Goal: Task Accomplishment & Management: Manage account settings

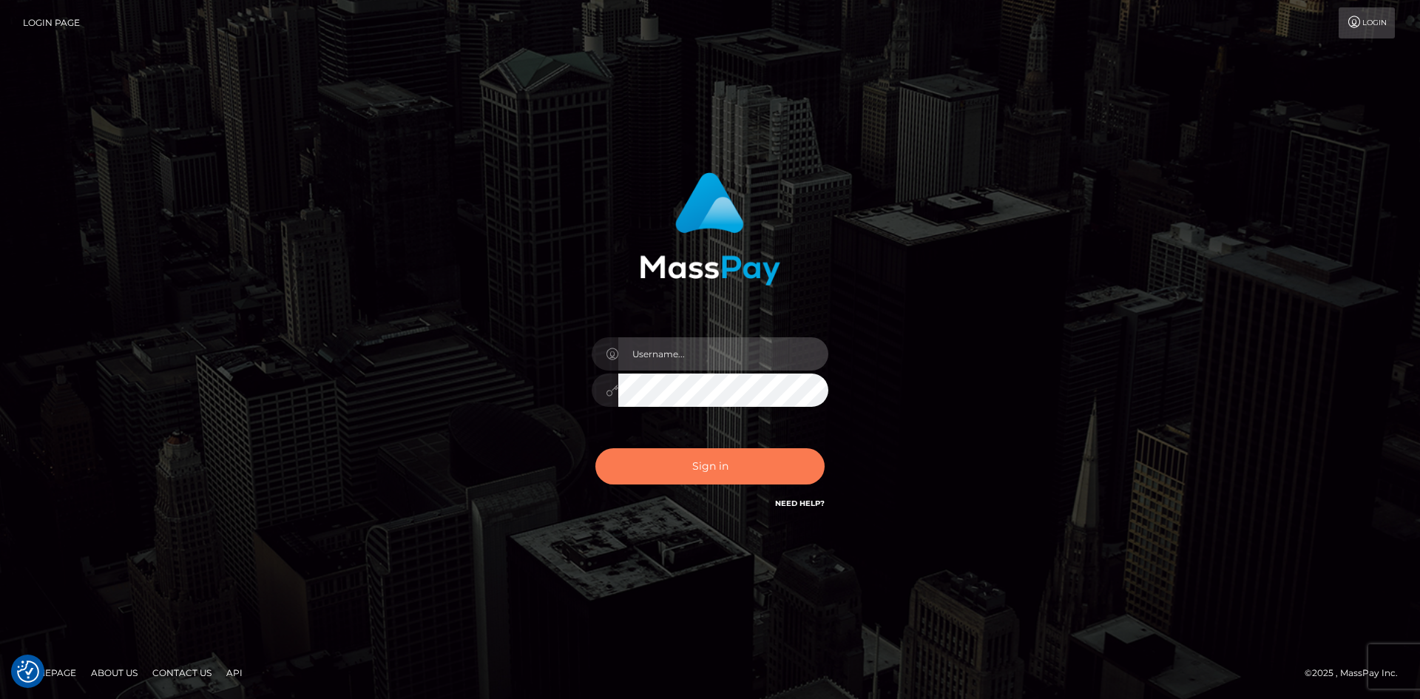
type input "tinan"
click at [710, 473] on button "Sign in" at bounding box center [709, 466] width 229 height 36
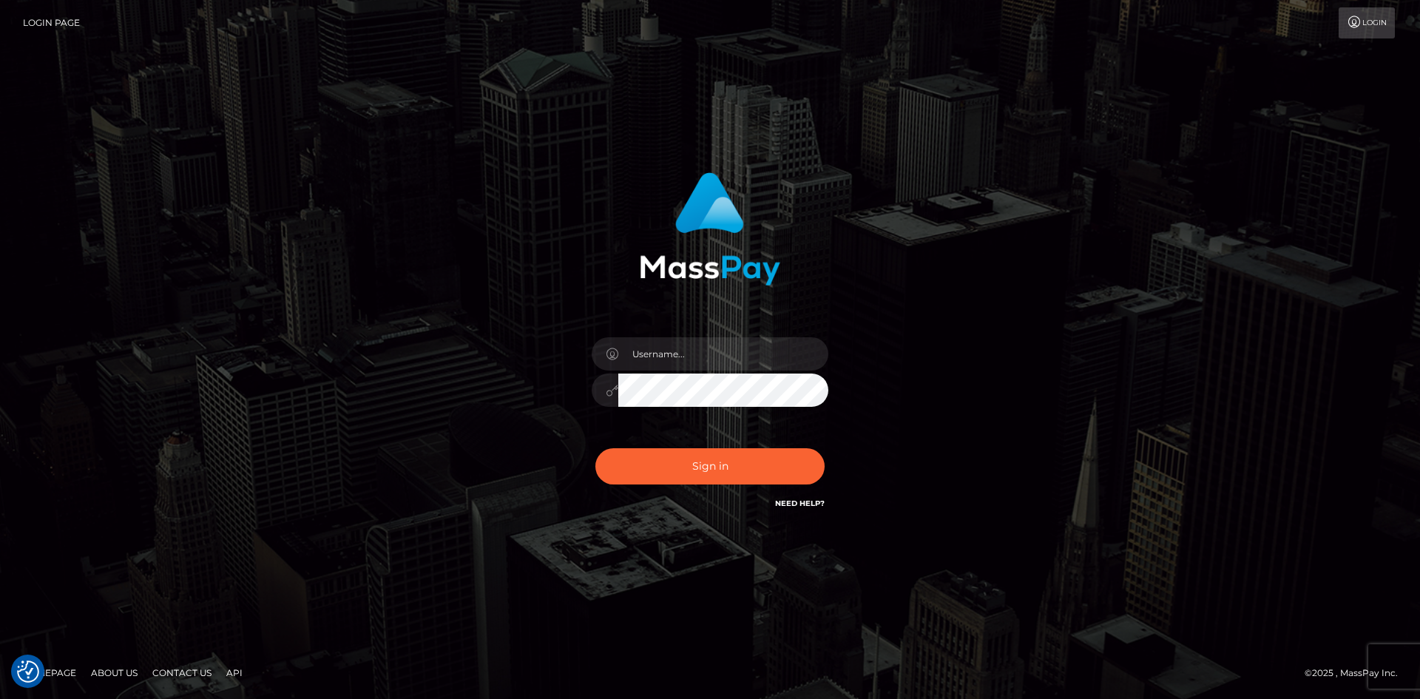
checkbox input "true"
type input "tinan"
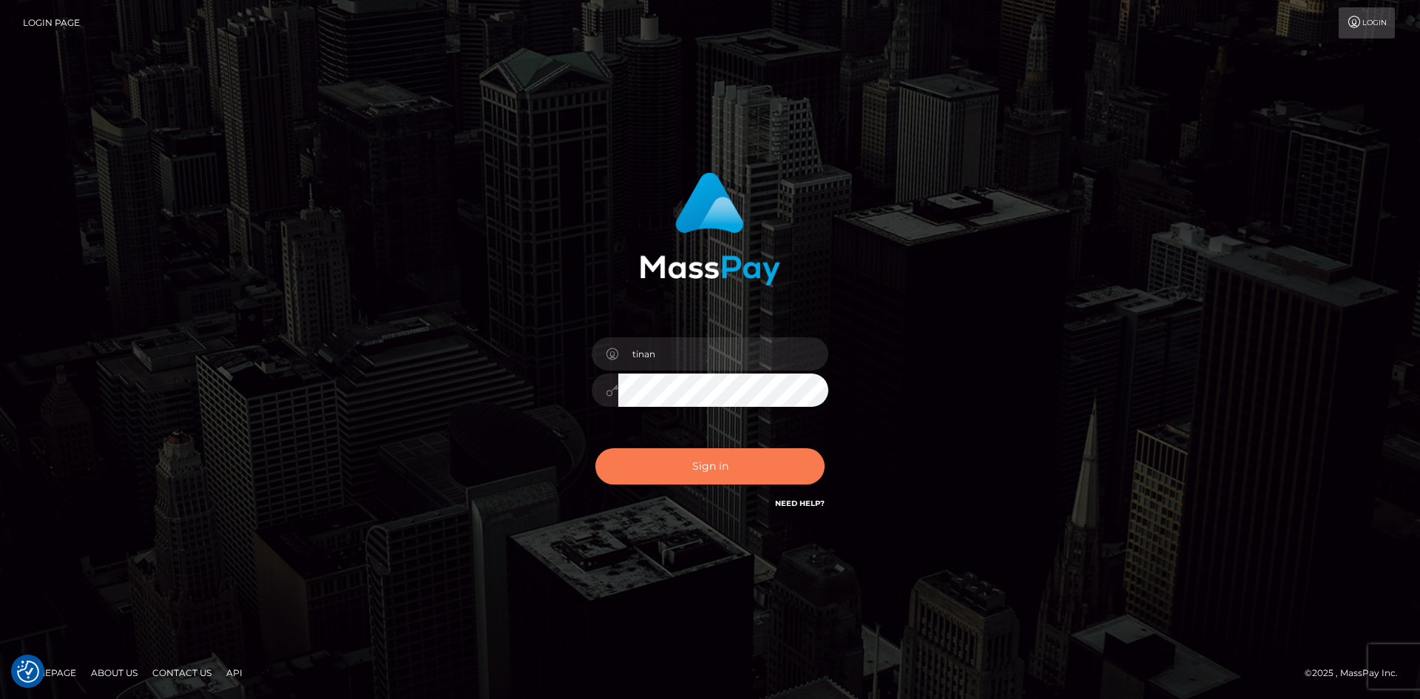
click at [710, 472] on button "Sign in" at bounding box center [709, 466] width 229 height 36
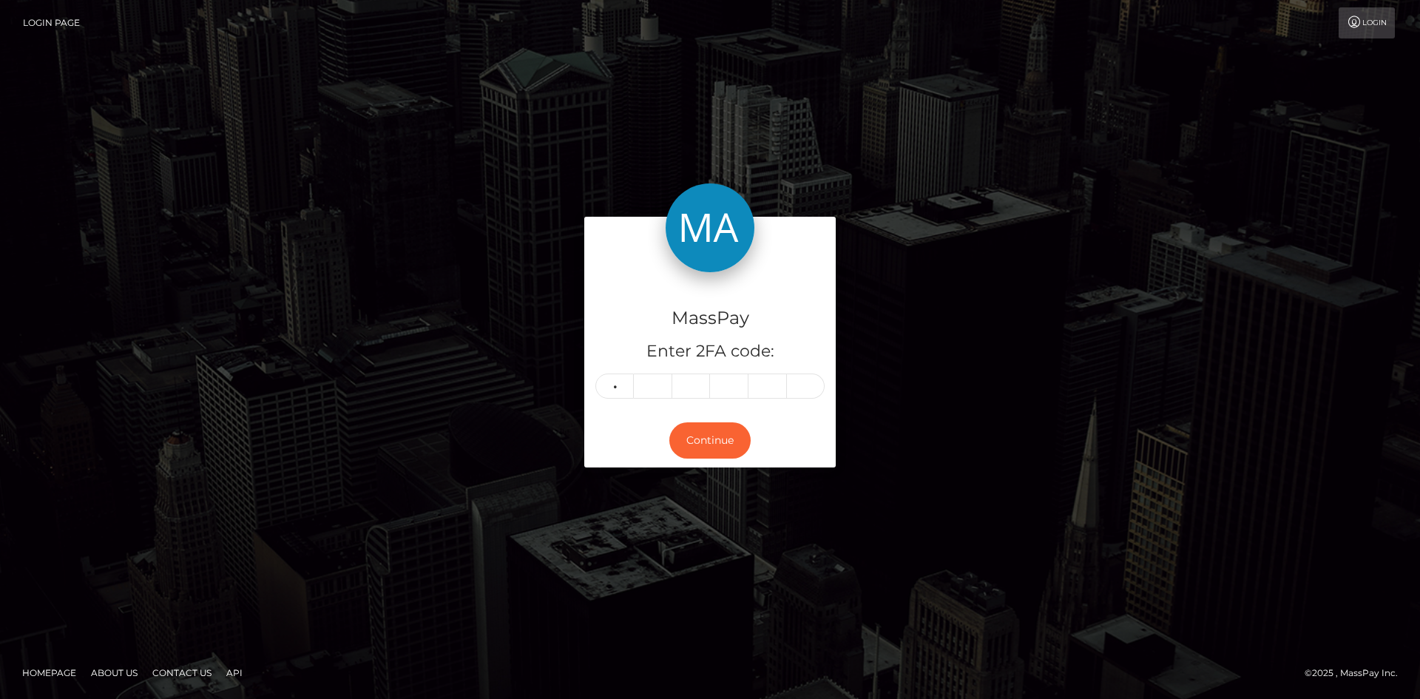
type input "5"
type input "1"
type input "7"
type input "6"
type input "2"
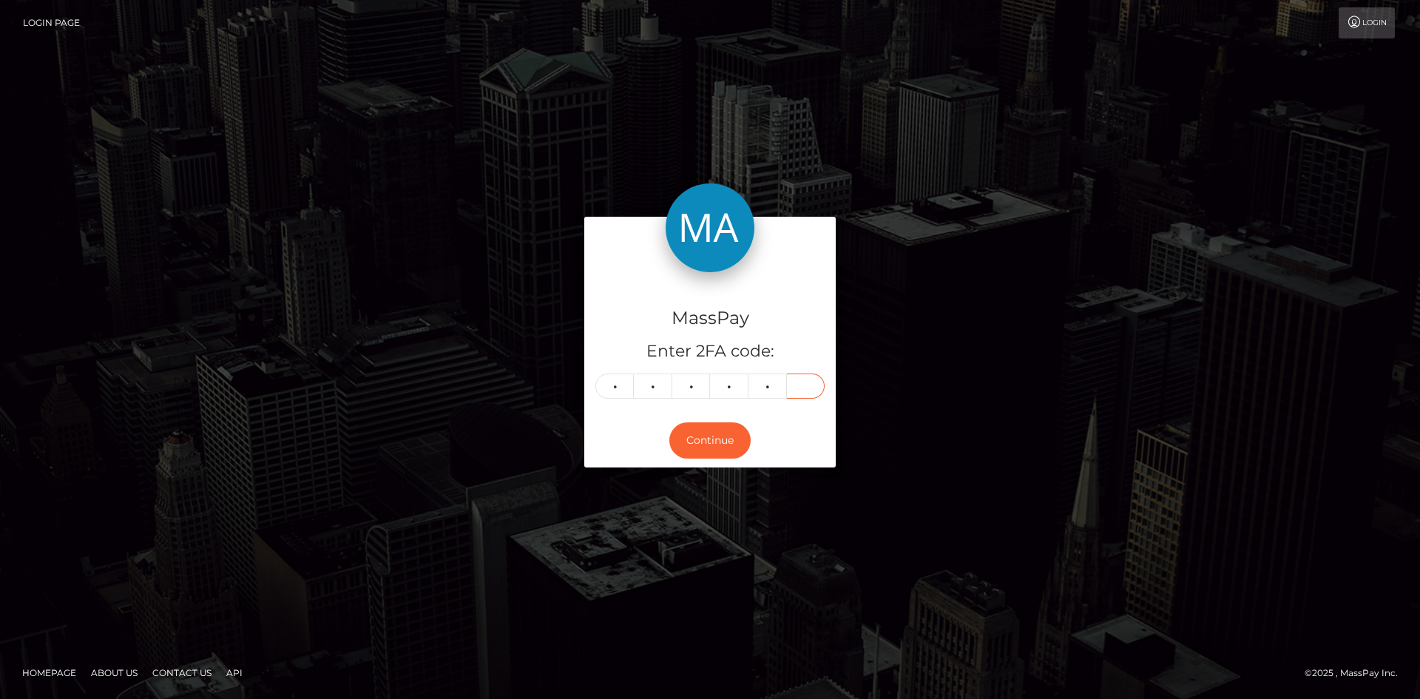
type input "9"
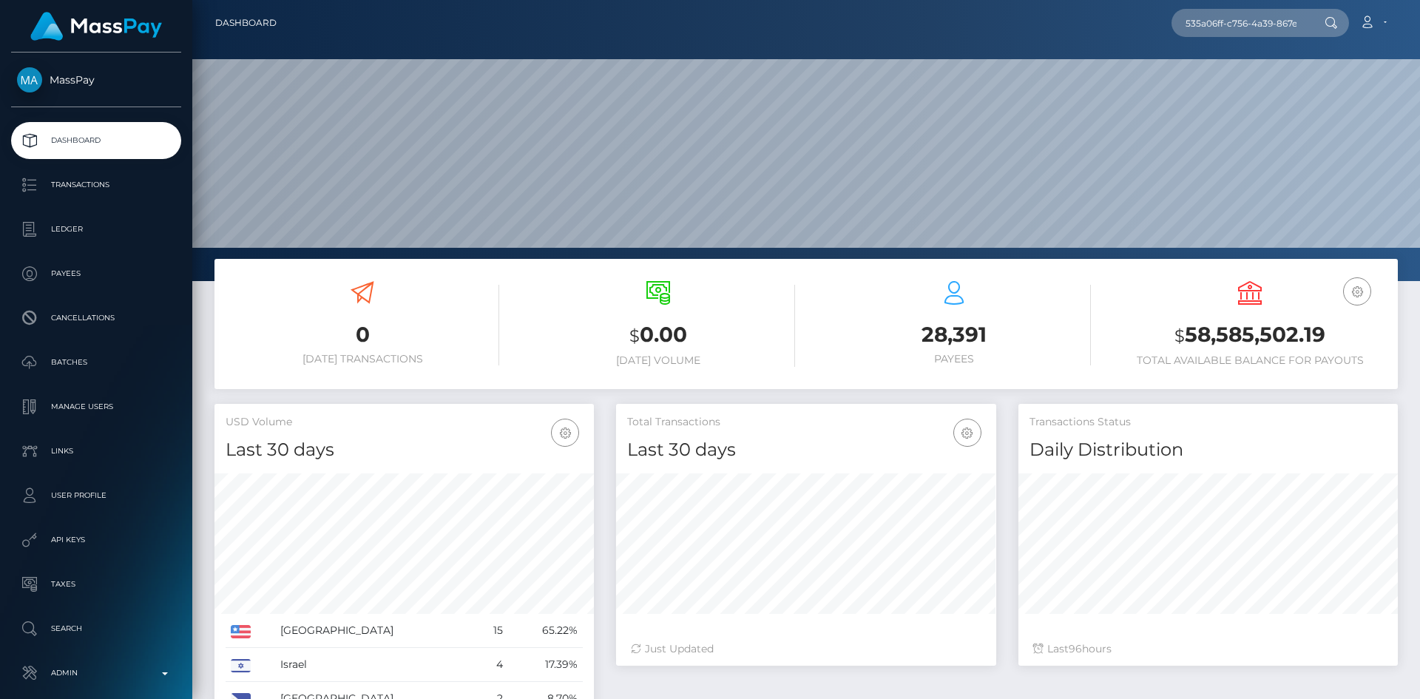
scroll to position [263, 380]
type input "535a06ff-c756-4a39-867e-7c69960368b1"
click at [1253, 84] on link "XIN TONG LI" at bounding box center [1230, 76] width 118 height 27
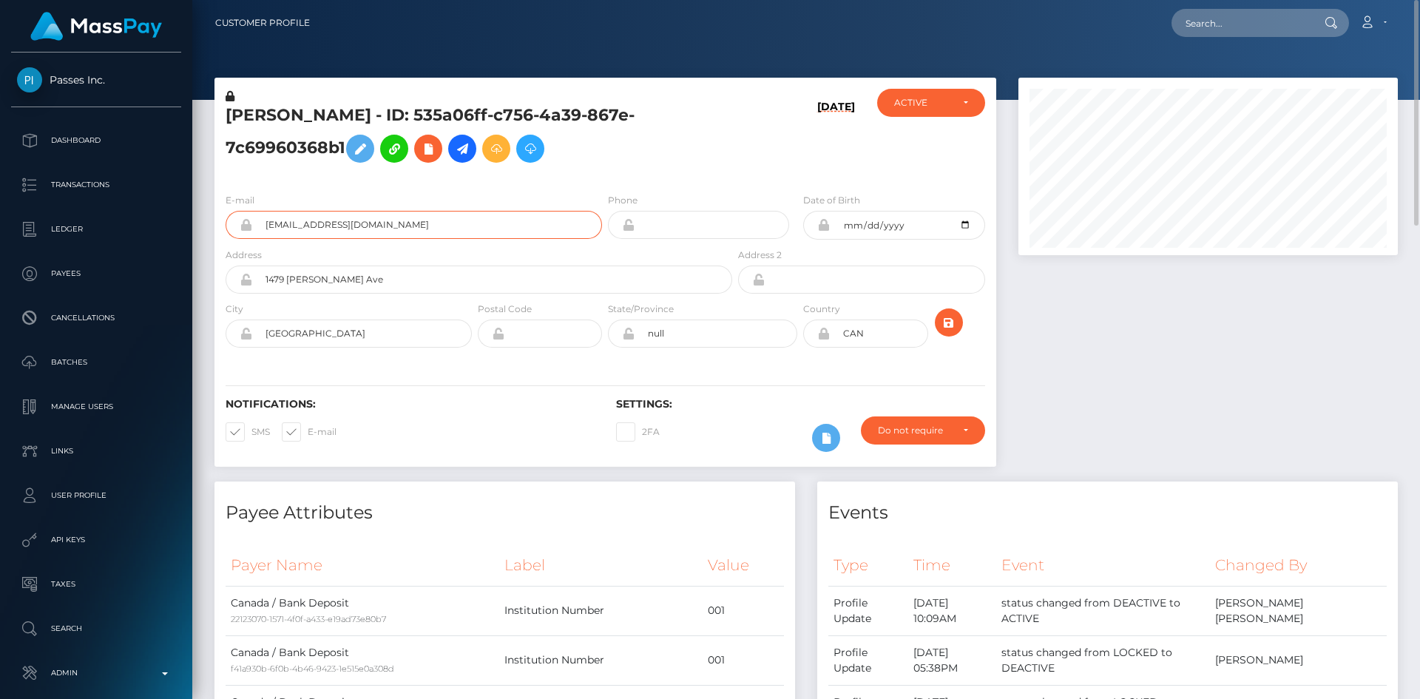
drag, startPoint x: 370, startPoint y: 229, endPoint x: 265, endPoint y: 228, distance: 104.3
click at [265, 228] on input "lisalicanada2005@gmail.com" at bounding box center [427, 225] width 350 height 28
click at [1182, 365] on div at bounding box center [1208, 280] width 402 height 404
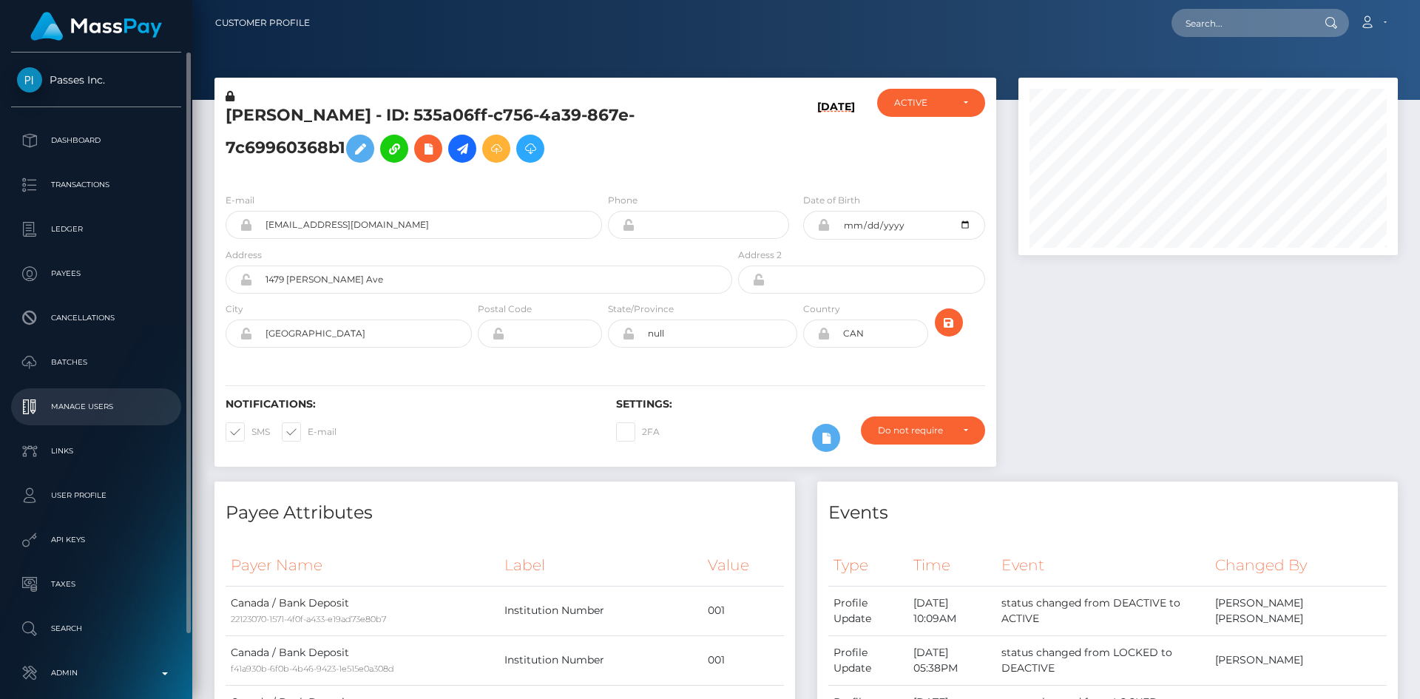
click at [104, 403] on p "Manage Users" at bounding box center [96, 407] width 158 height 22
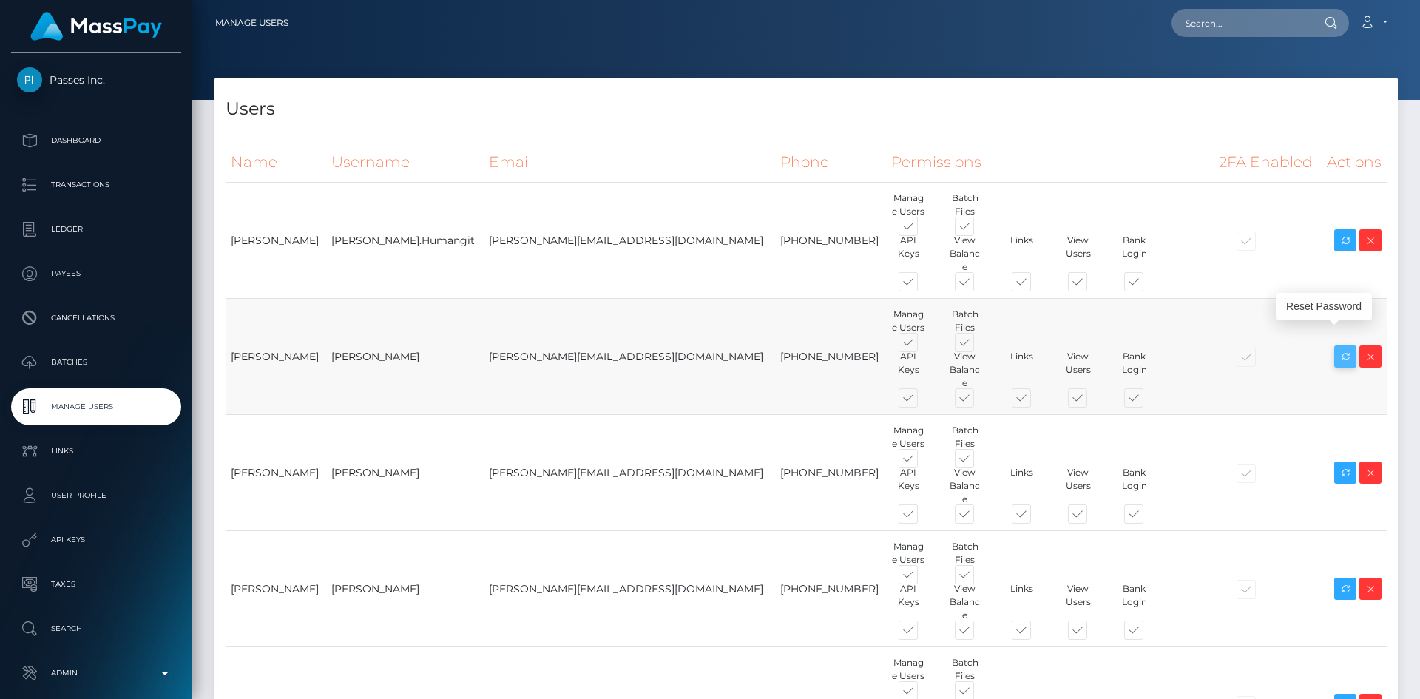
click at [1345, 348] on icon at bounding box center [1345, 357] width 18 height 18
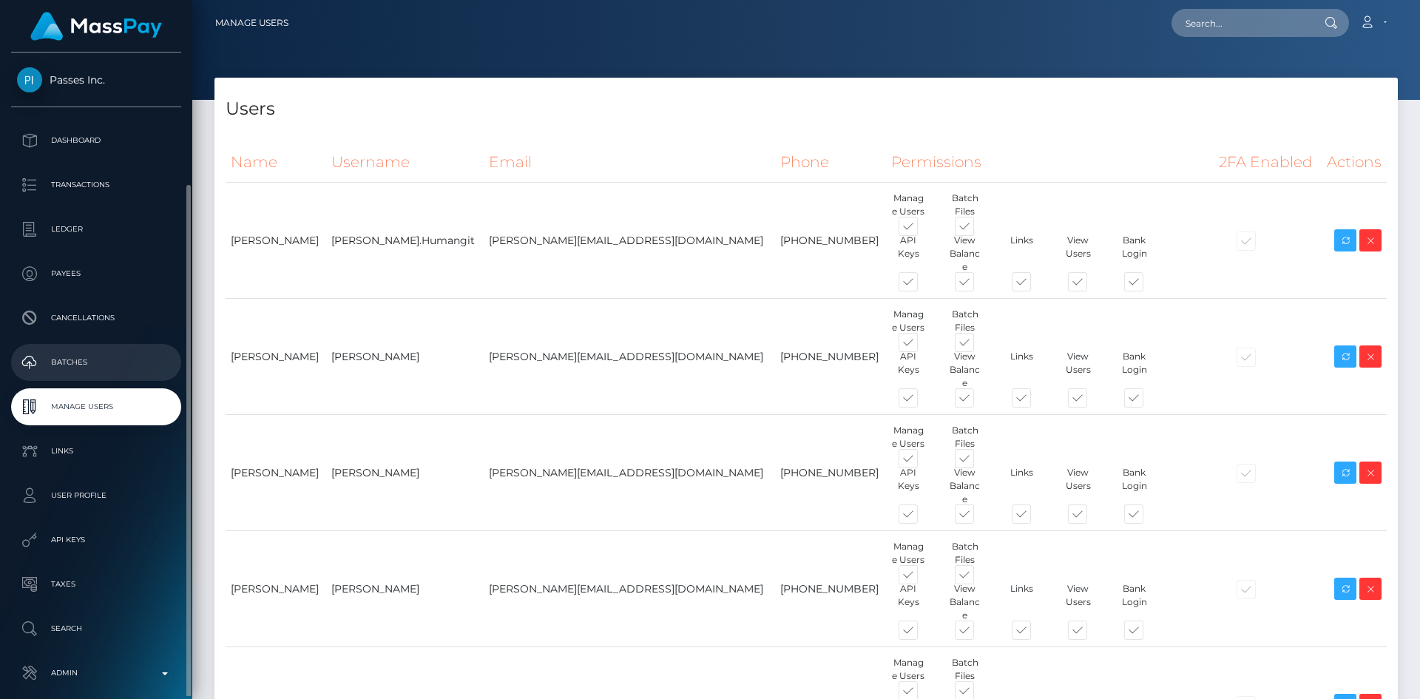
scroll to position [70, 0]
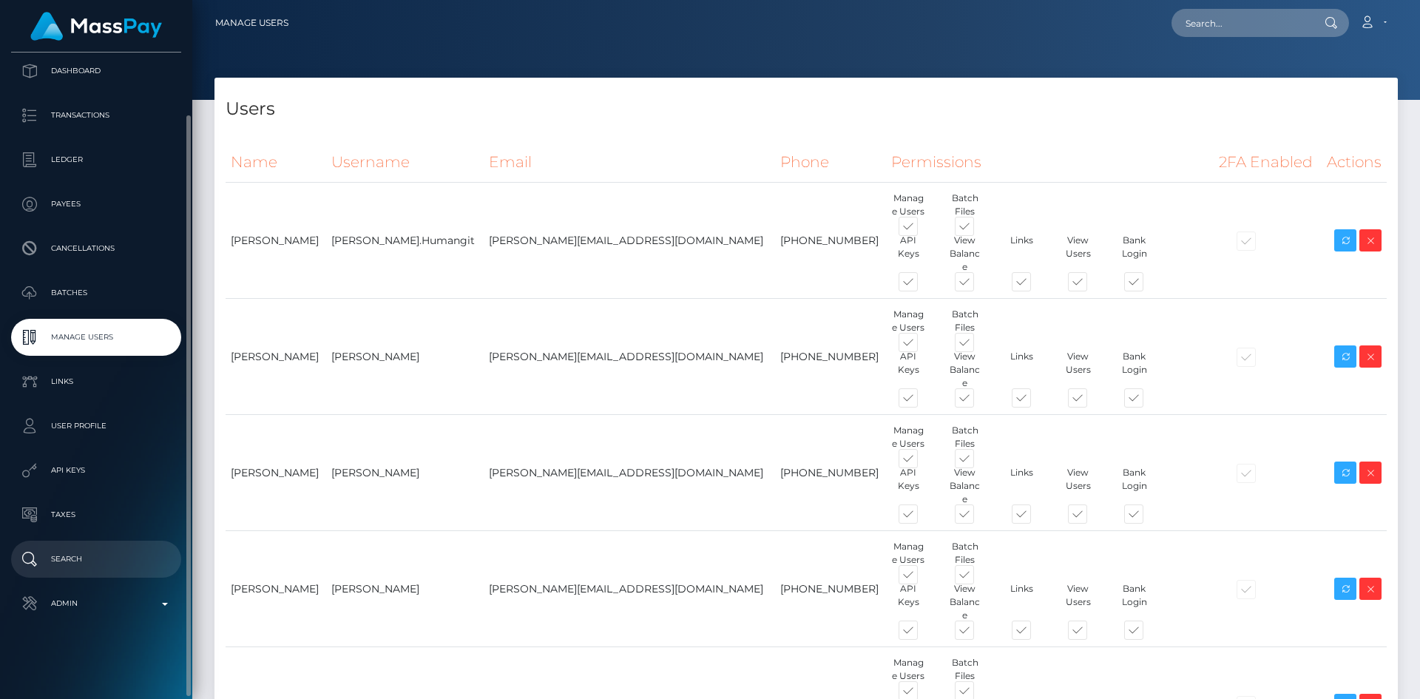
drag, startPoint x: 108, startPoint y: 598, endPoint x: 110, endPoint y: 575, distance: 23.0
click at [108, 598] on p "Admin" at bounding box center [96, 603] width 158 height 22
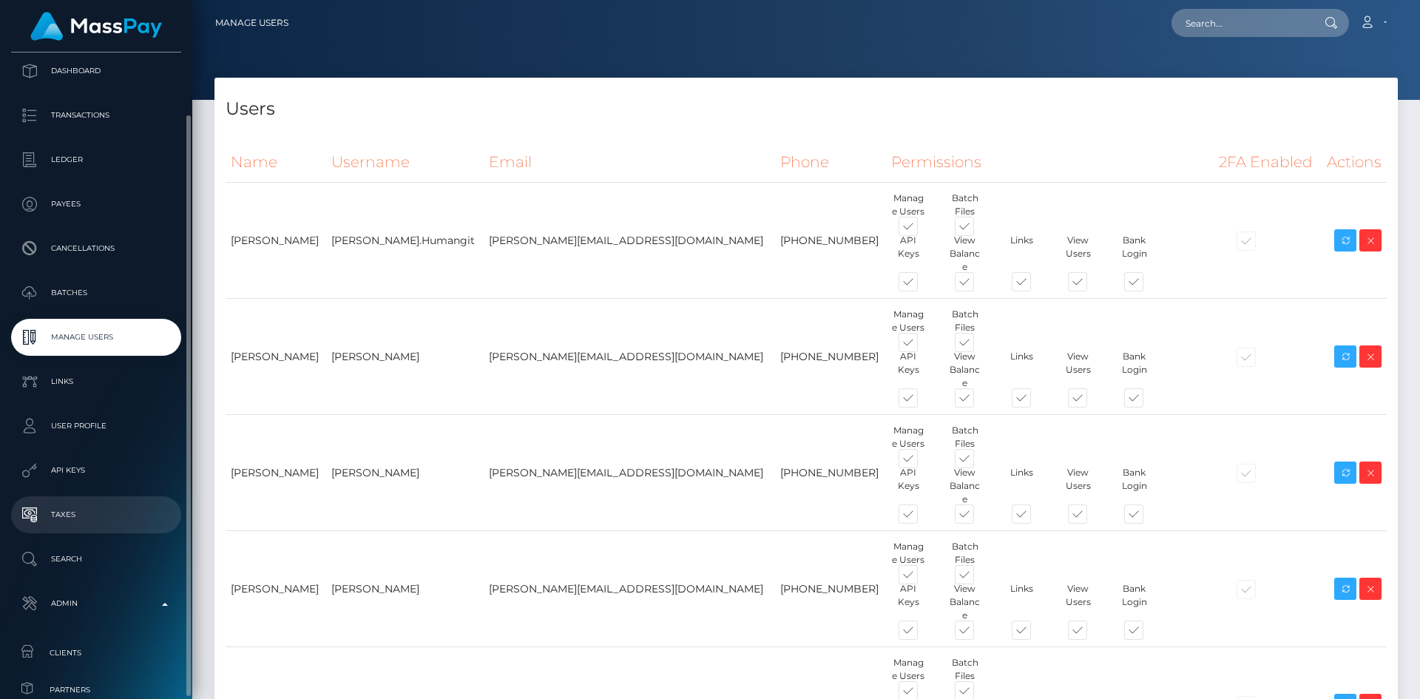
scroll to position [477, 0]
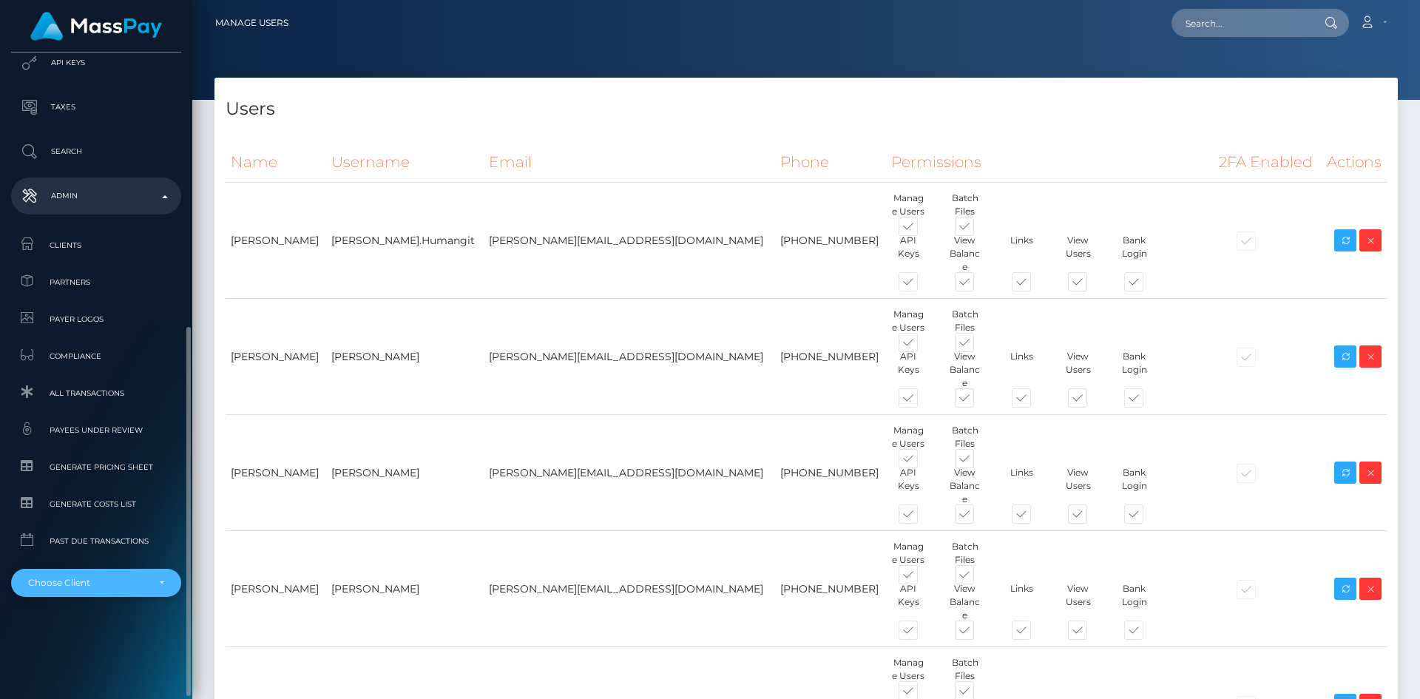
click at [104, 588] on div "Choose Client" at bounding box center [87, 583] width 119 height 12
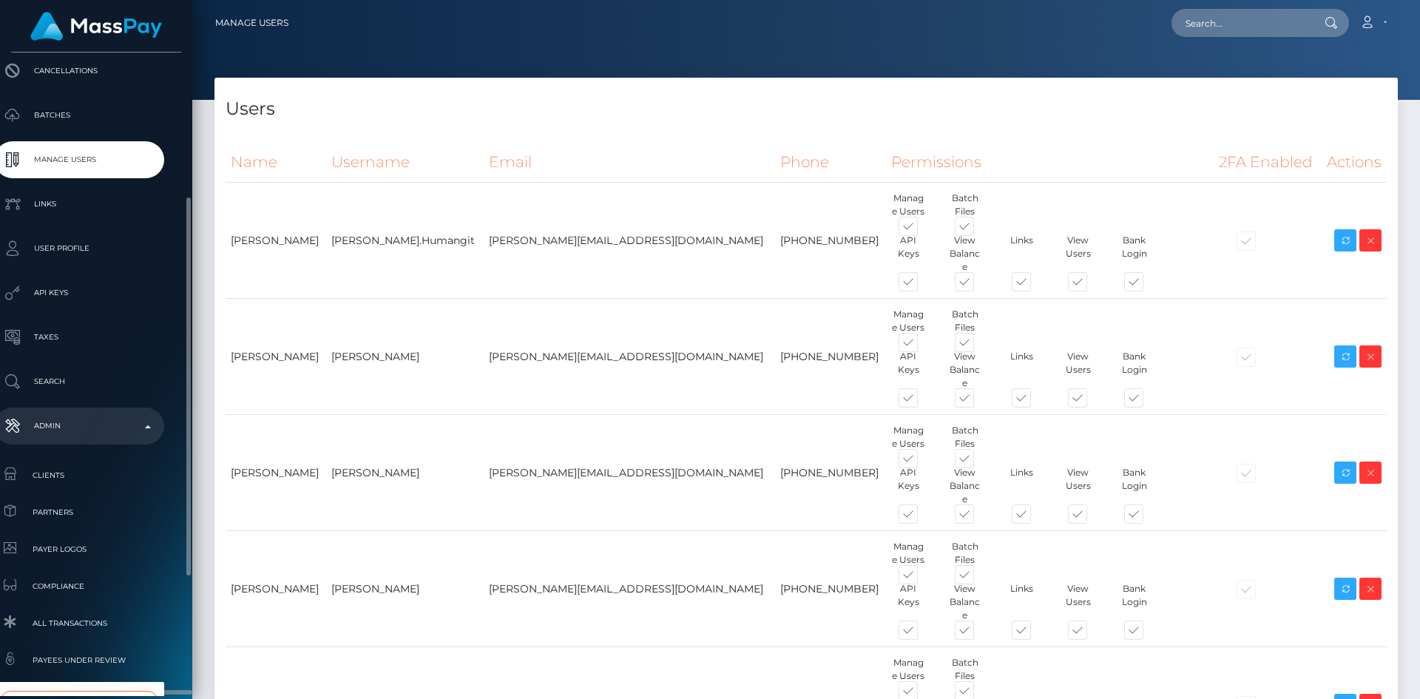
scroll to position [452, 17]
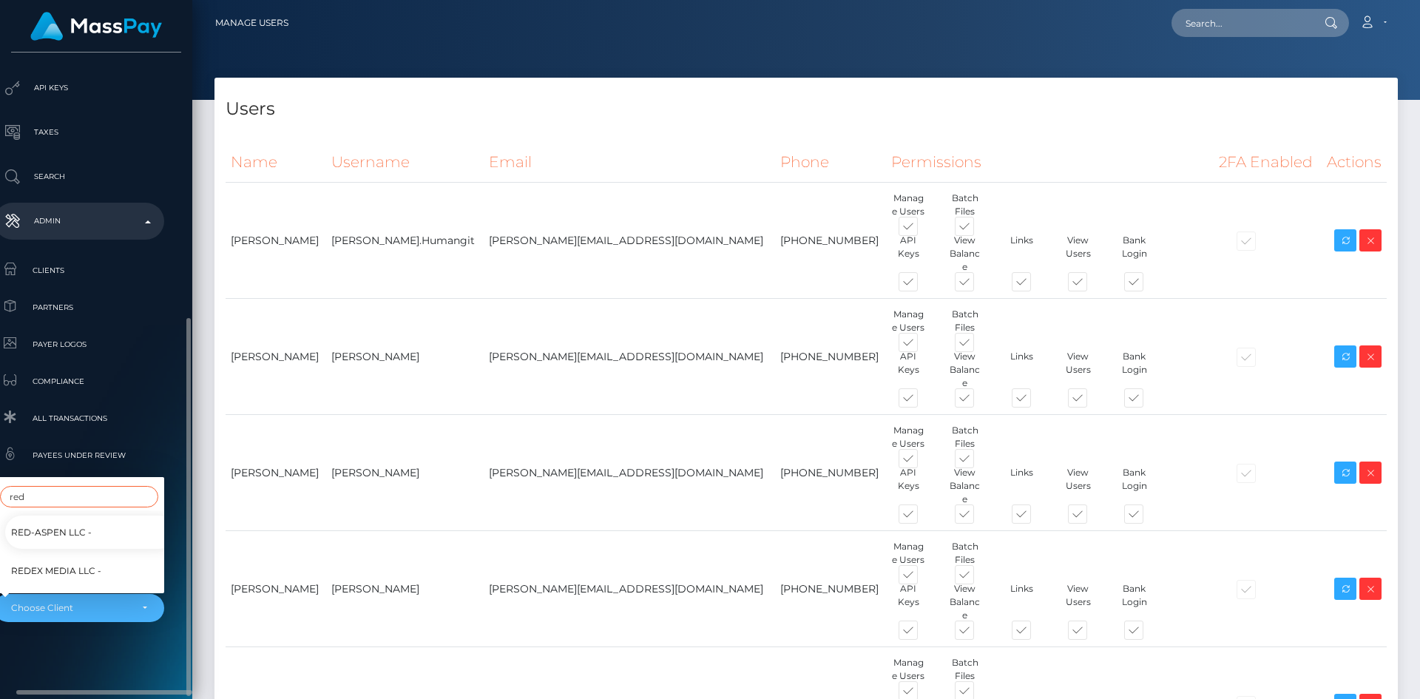
type input "red"
click at [102, 561] on link "RedEx Media LLC -" at bounding box center [90, 570] width 170 height 33
select select "339"
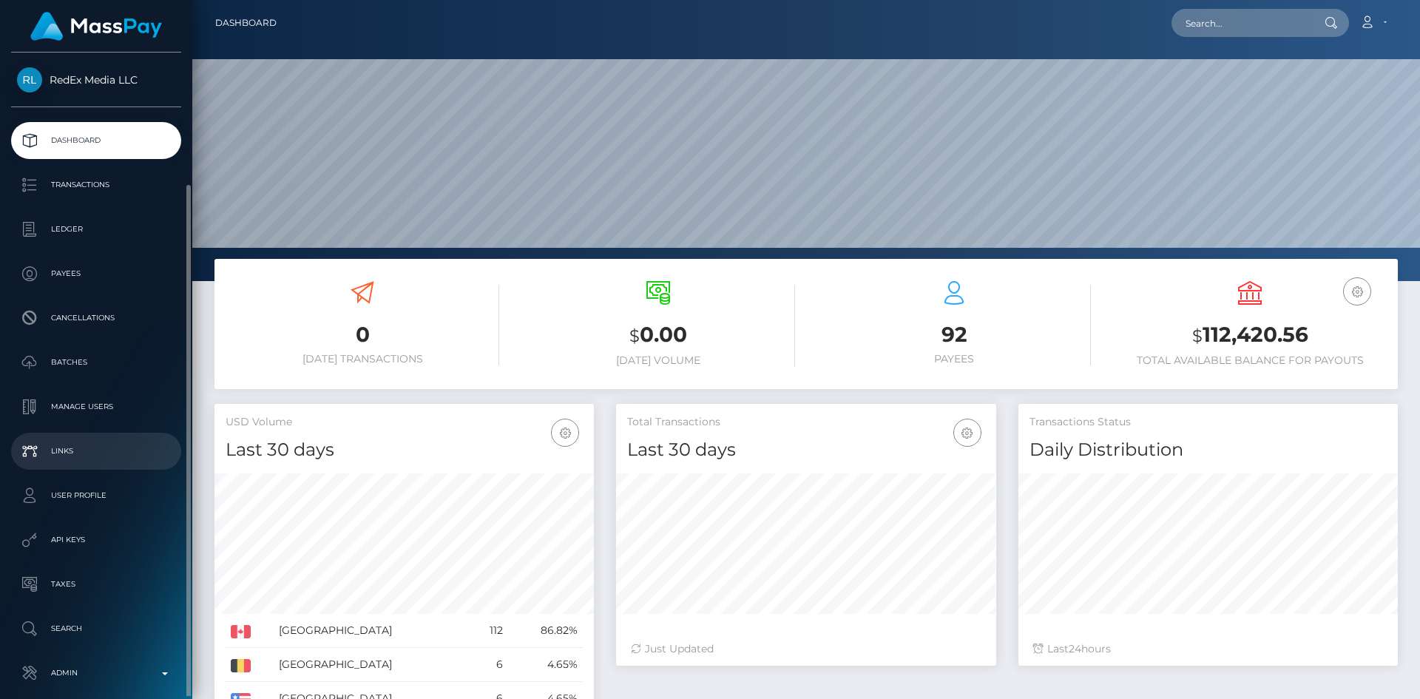
scroll to position [70, 0]
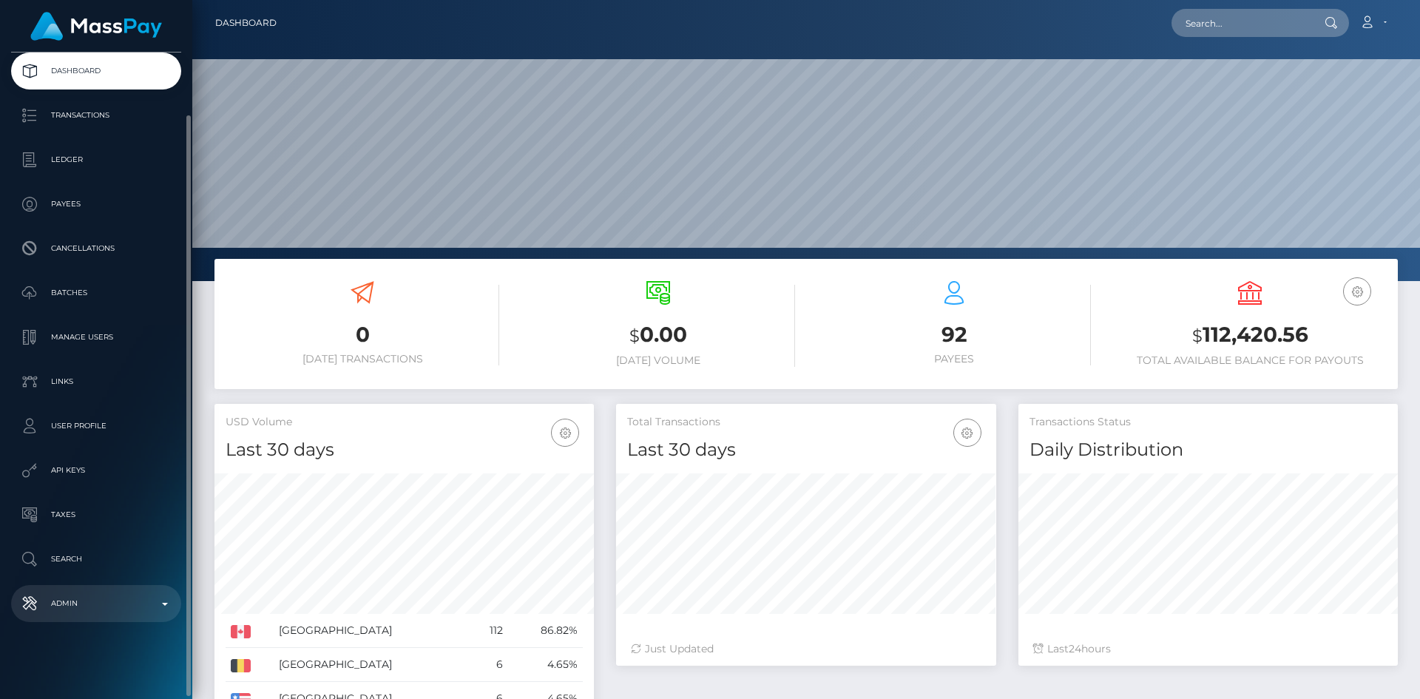
click at [88, 608] on p "Admin" at bounding box center [96, 603] width 158 height 22
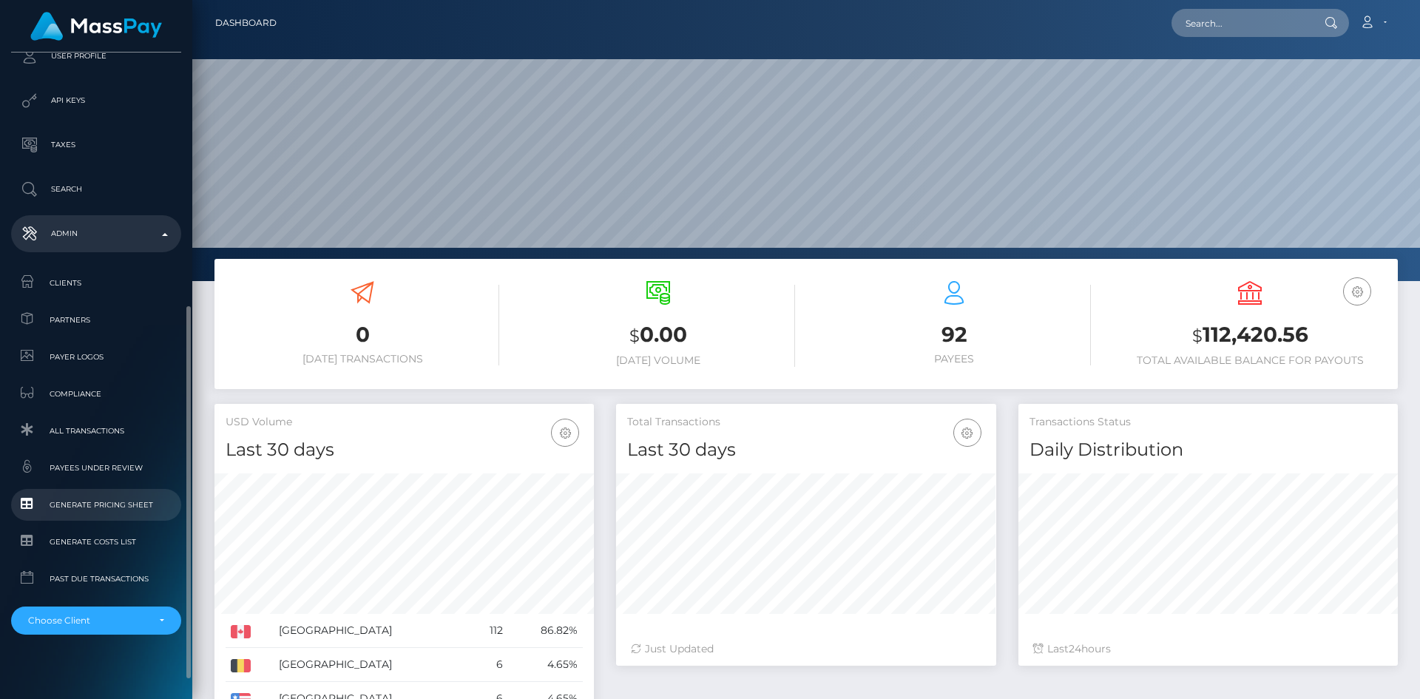
click at [101, 499] on span "Generate Pricing Sheet" at bounding box center [96, 504] width 158 height 17
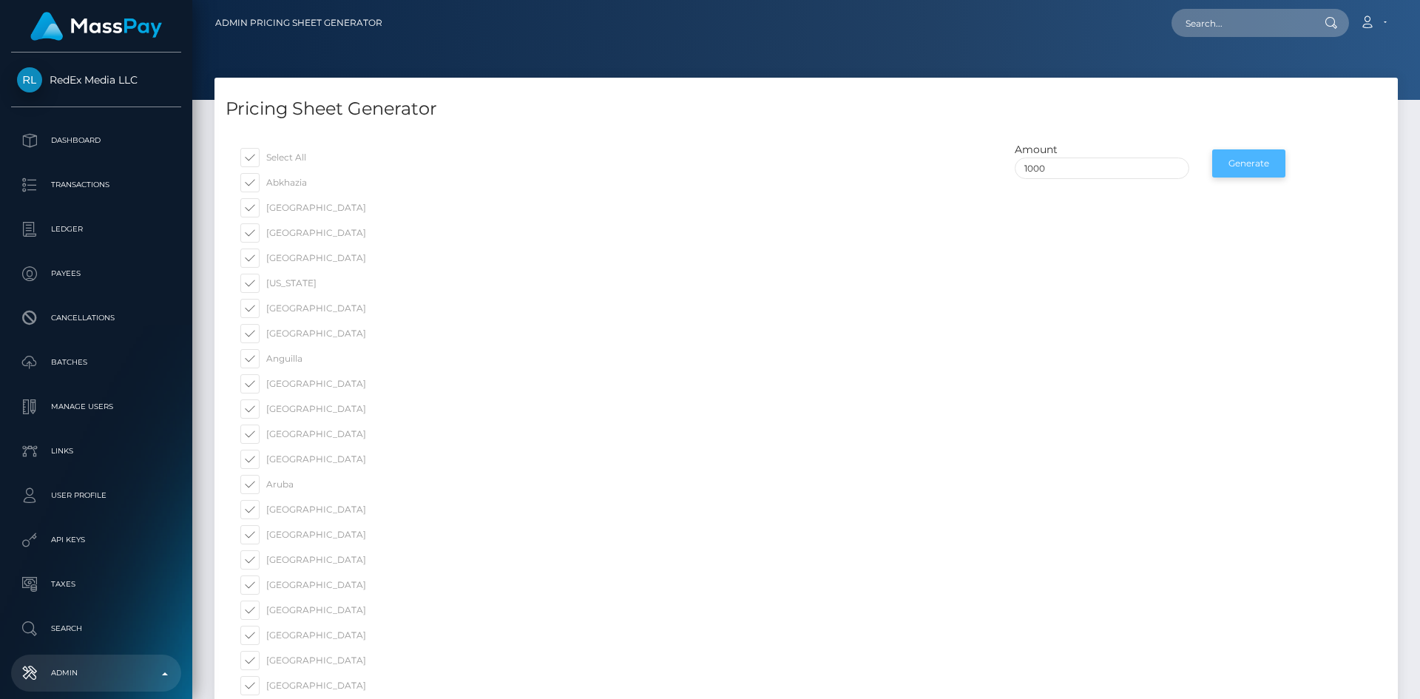
click at [1242, 170] on button "Generate" at bounding box center [1248, 163] width 73 height 28
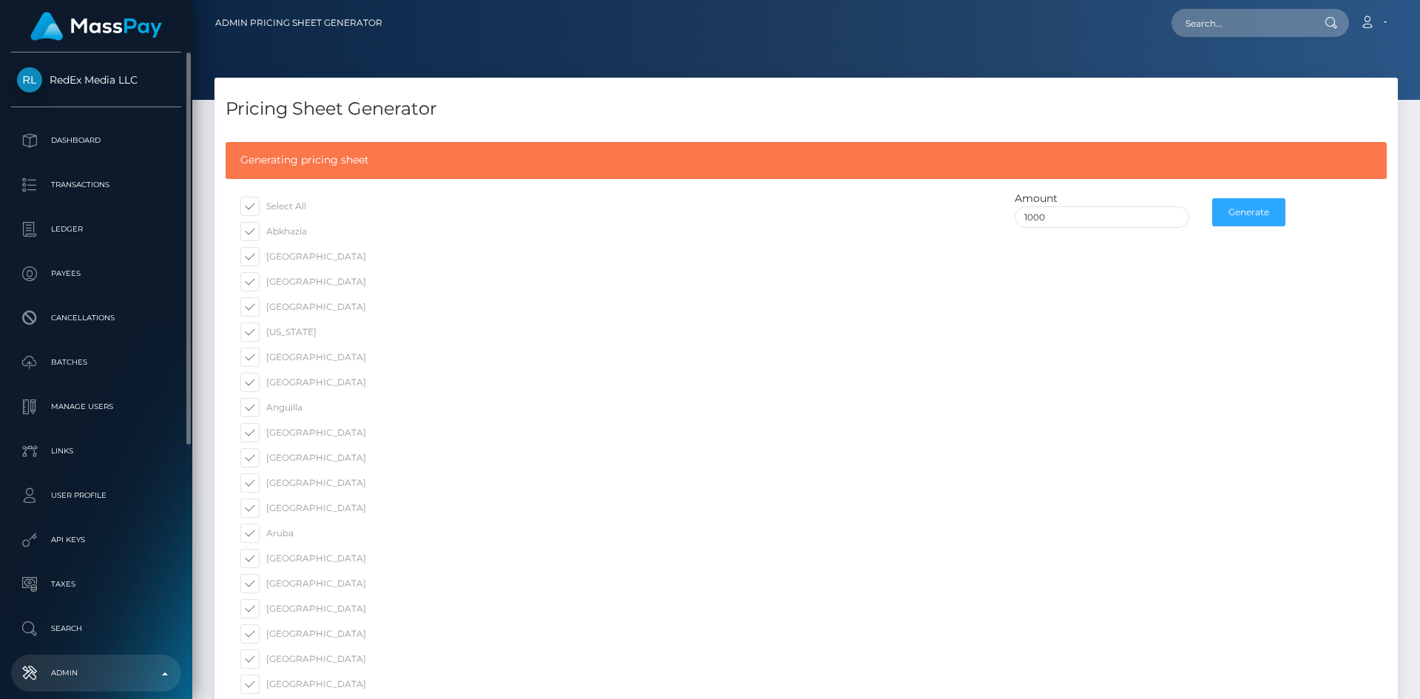
scroll to position [444, 0]
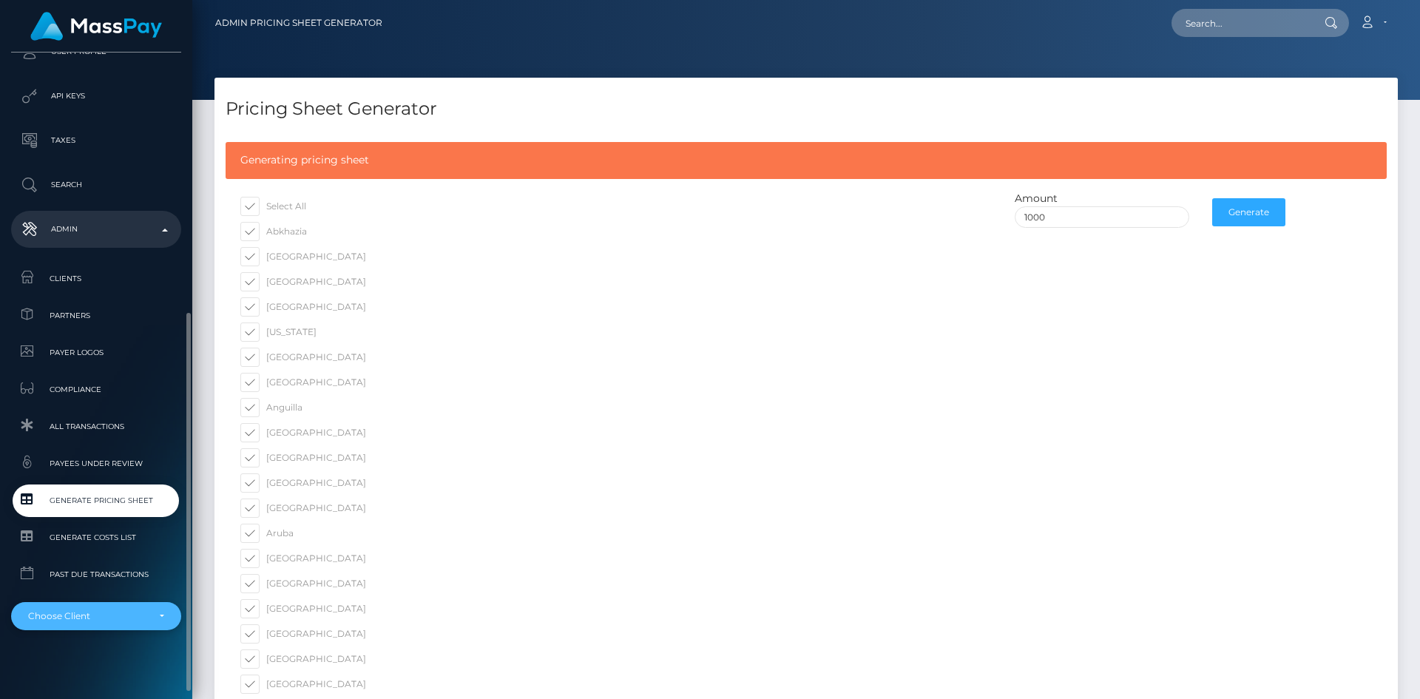
click at [106, 612] on div "Choose Client" at bounding box center [87, 616] width 119 height 12
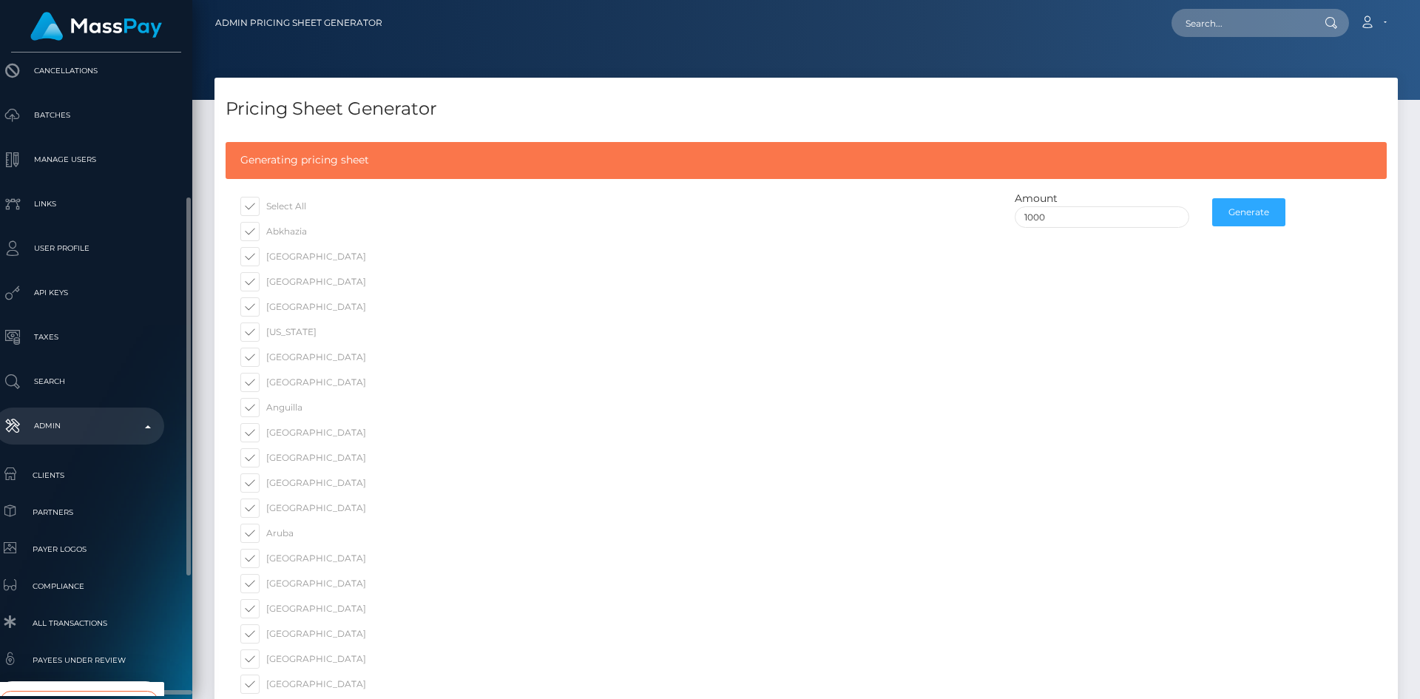
scroll to position [452, 17]
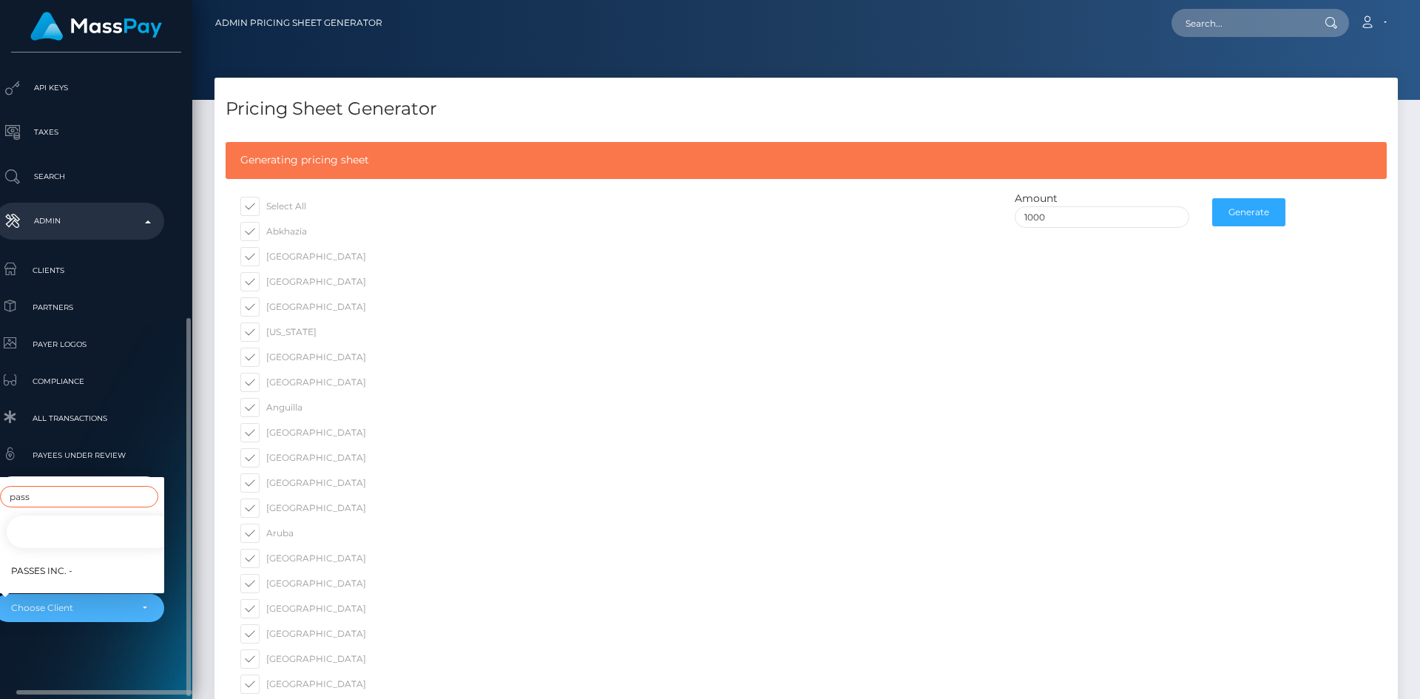
type input "pass"
click at [84, 561] on link "Passes Inc. -" at bounding box center [90, 570] width 170 height 33
select select "341"
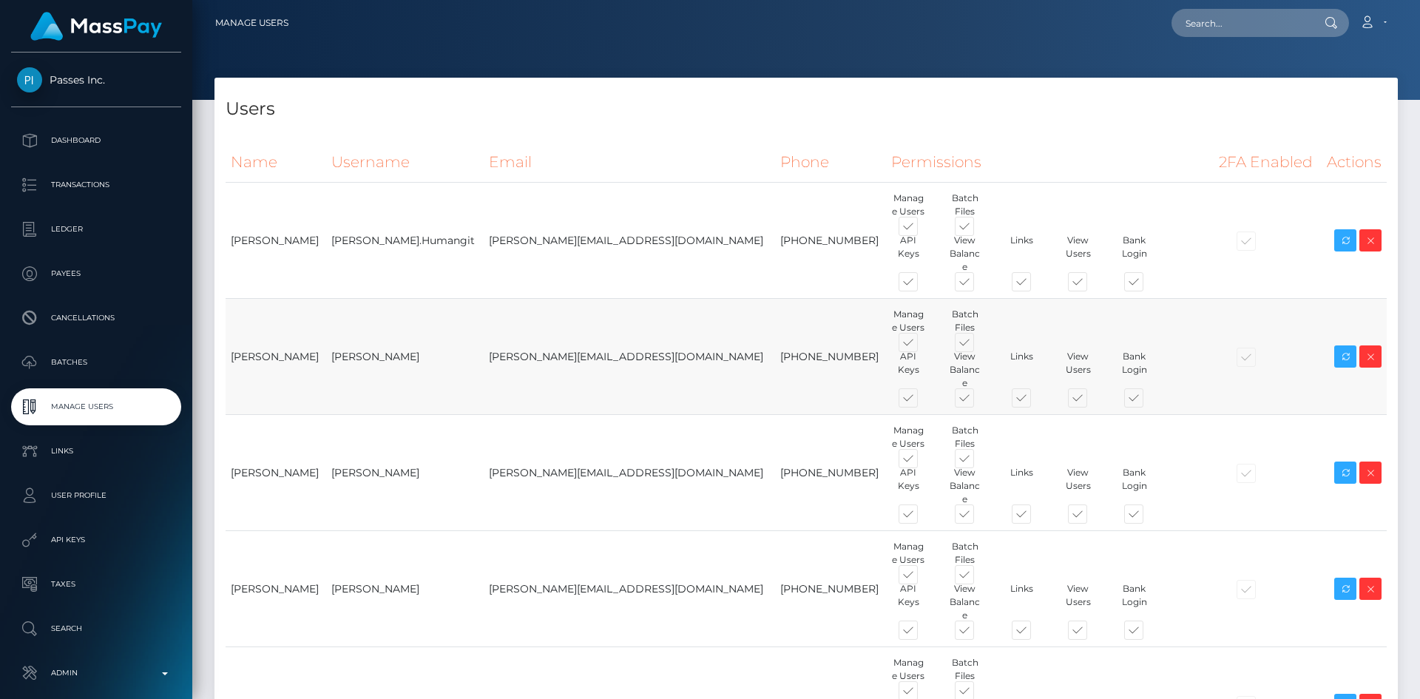
drag, startPoint x: 422, startPoint y: 337, endPoint x: 324, endPoint y: 334, distance: 97.7
click at [324, 334] on tr "[PERSON_NAME] Duncan Logie [EMAIL_ADDRESS][DOMAIN_NAME] [PHONE_NUMBER] Manage U…" at bounding box center [806, 357] width 1161 height 116
copy tr "[PERSON_NAME]"
